Goal: Task Accomplishment & Management: Complete application form

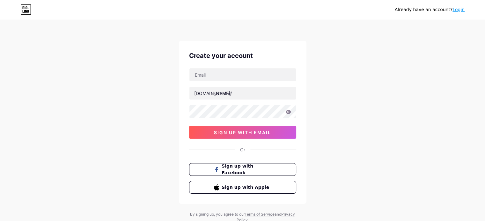
click at [265, 84] on div "bio.link/ sign up with email" at bounding box center [242, 103] width 107 height 71
click at [268, 74] on input "text" at bounding box center [242, 74] width 106 height 13
click at [456, 10] on link "Login" at bounding box center [458, 9] width 12 height 5
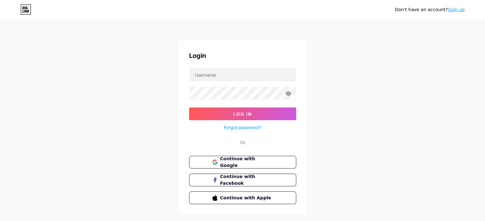
drag, startPoint x: 241, startPoint y: 68, endPoint x: 245, endPoint y: 67, distance: 3.9
click at [245, 67] on div "Login Log In Forgot password? Or Continue with Google Continue with Facebook Co…" at bounding box center [242, 128] width 127 height 174
click at [244, 75] on input "text" at bounding box center [242, 74] width 106 height 13
type input "[EMAIL_ADDRESS][DOMAIN_NAME]"
click at [241, 166] on button "Continue with Google" at bounding box center [242, 162] width 109 height 13
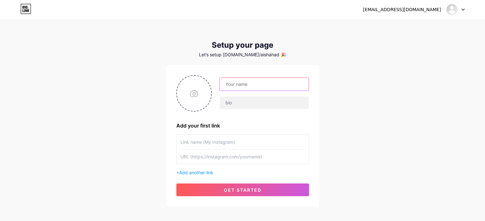
click at [243, 83] on input "text" at bounding box center [264, 84] width 89 height 13
paste input "[PERSON_NAME]"
type input "[PERSON_NAME]"
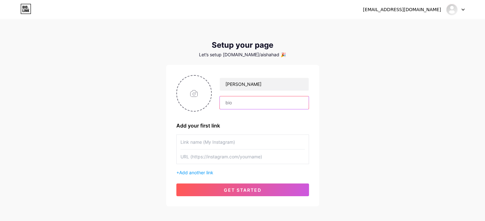
click at [225, 99] on input "text" at bounding box center [264, 103] width 89 height 13
paste input "Hi, I’m [PERSON_NAME] in [GEOGRAPHIC_DATA]. We at A1 Services provide a wide ra…"
type input "Hi, I’m [PERSON_NAME] in [GEOGRAPHIC_DATA]. We at A1 Services provide a wide ra…"
click at [206, 144] on input "text" at bounding box center [242, 142] width 124 height 14
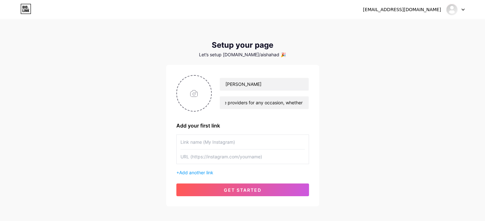
scroll to position [0, 0]
click at [210, 158] on input "text" at bounding box center [242, 157] width 124 height 14
paste input "[URL][DOMAIN_NAME]"
click at [215, 156] on input "[URL][DOMAIN_NAME]" at bounding box center [242, 157] width 124 height 14
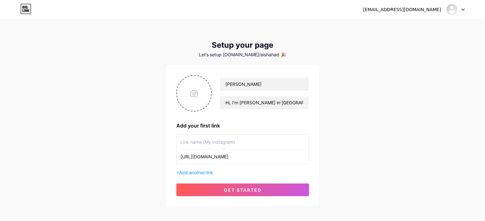
type input "[URL][DOMAIN_NAME]"
click at [223, 140] on input "text" at bounding box center [242, 142] width 124 height 14
paste input "callgirlsinchandighar"
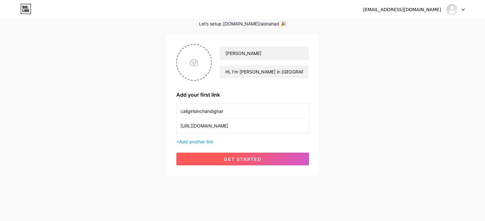
type input "callgirlsinchandighar"
click at [247, 162] on span "get started" at bounding box center [243, 159] width 38 height 5
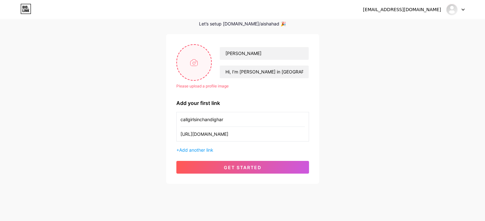
click at [191, 56] on input "file" at bounding box center [194, 62] width 34 height 35
type input "C:\fakepath\Screenshot [DATE] 113202.png"
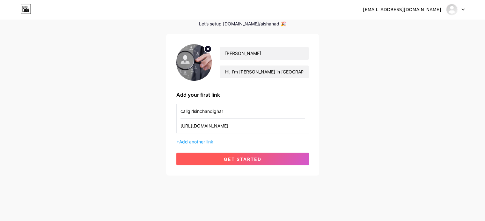
click at [252, 159] on span "get started" at bounding box center [243, 159] width 38 height 5
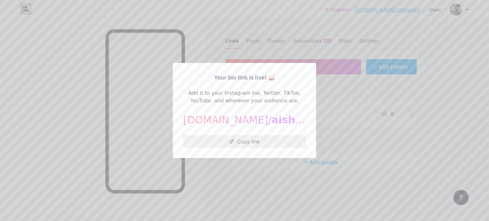
drag, startPoint x: 238, startPoint y: 143, endPoint x: 251, endPoint y: 141, distance: 13.3
click at [238, 143] on button "Copy link" at bounding box center [244, 141] width 123 height 13
click at [463, 10] on div at bounding box center [244, 110] width 489 height 221
